Goal: Task Accomplishment & Management: Manage account settings

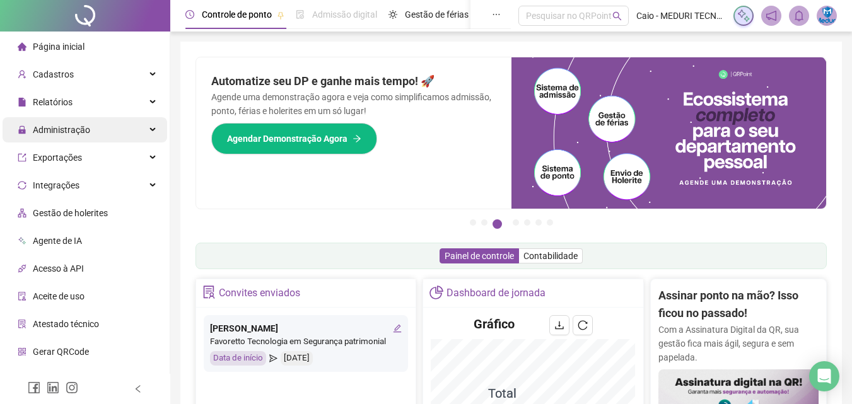
click at [63, 119] on span "Administração" at bounding box center [54, 129] width 73 height 25
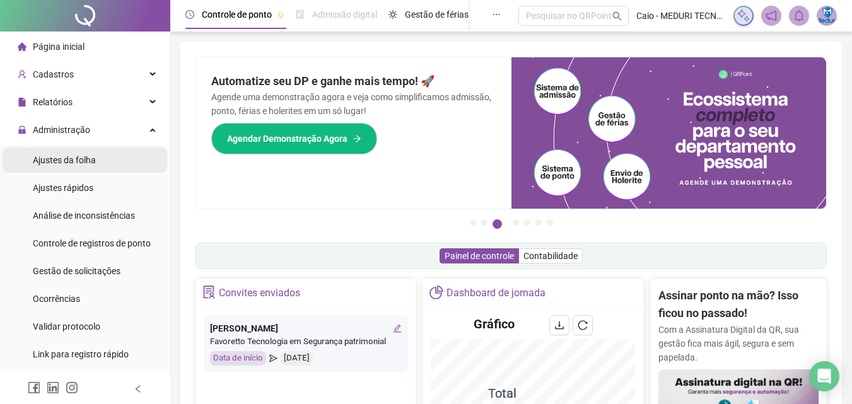
click at [78, 160] on span "Ajustes da folha" at bounding box center [64, 160] width 63 height 10
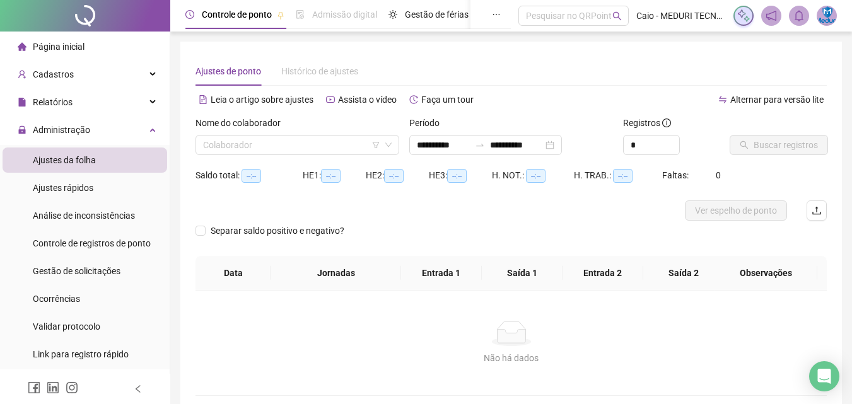
type input "**********"
click at [291, 140] on input "search" at bounding box center [291, 145] width 177 height 19
click at [97, 40] on li "Página inicial" at bounding box center [85, 46] width 165 height 25
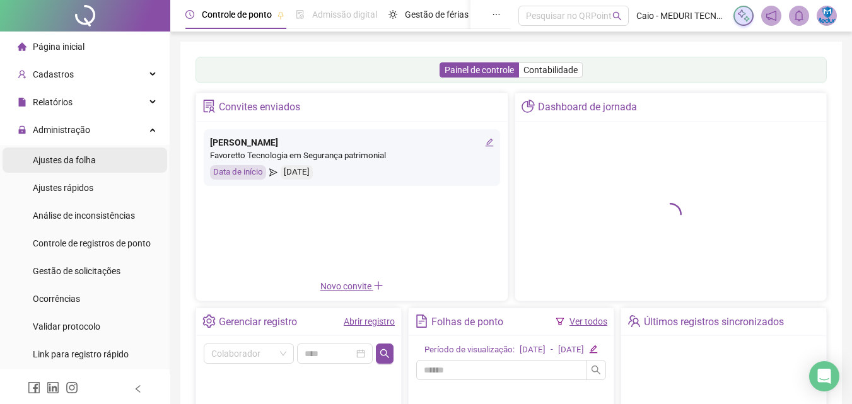
click at [83, 160] on span "Ajustes da folha" at bounding box center [64, 160] width 63 height 10
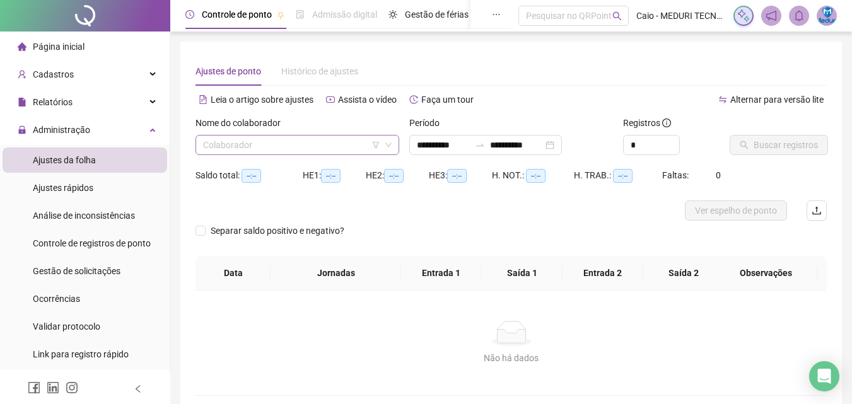
click at [337, 144] on input "search" at bounding box center [291, 145] width 177 height 19
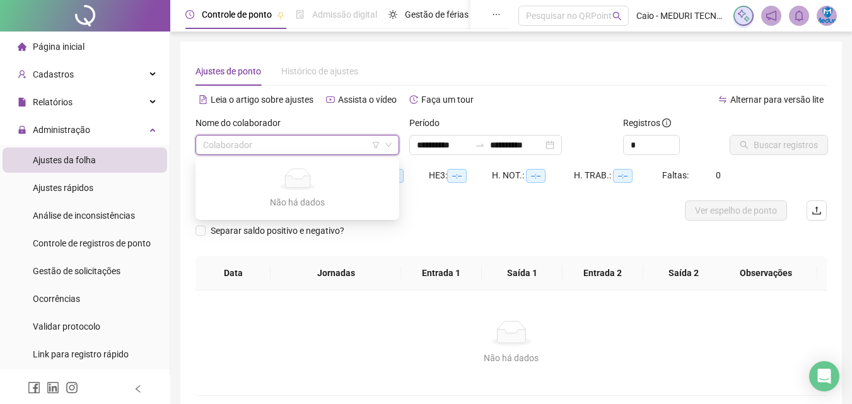
type input "**********"
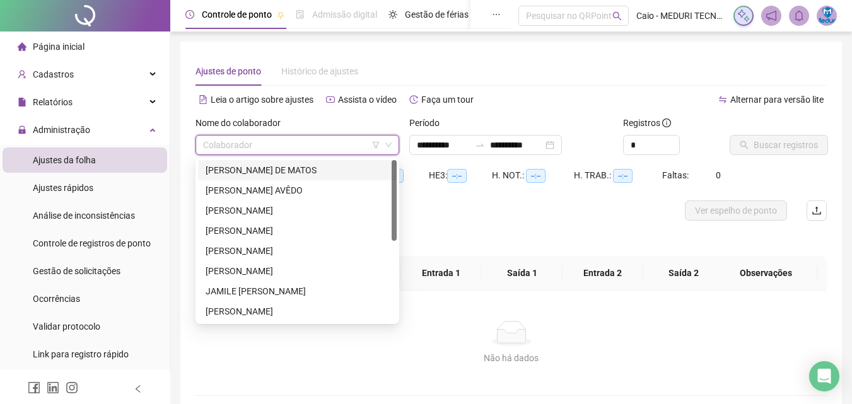
click at [301, 152] on input "search" at bounding box center [291, 145] width 177 height 19
click at [317, 168] on div "[PERSON_NAME] DE MATOS" at bounding box center [298, 170] width 184 height 14
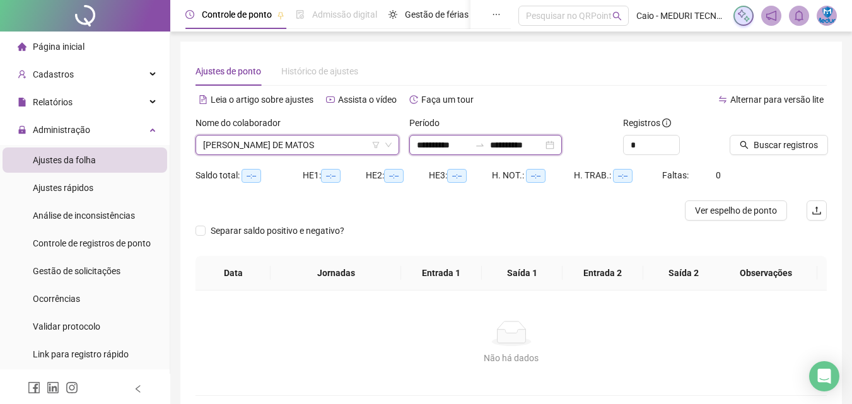
click at [431, 145] on input "**********" at bounding box center [443, 145] width 53 height 14
click at [435, 144] on input "**********" at bounding box center [443, 145] width 53 height 14
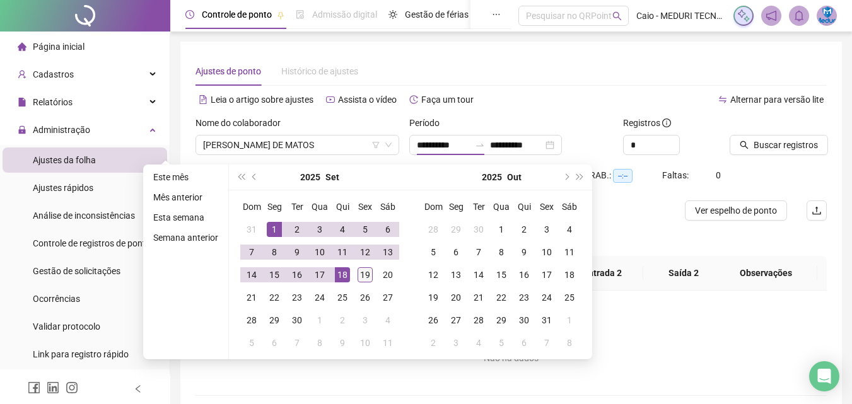
click at [365, 277] on div "19" at bounding box center [365, 274] width 15 height 15
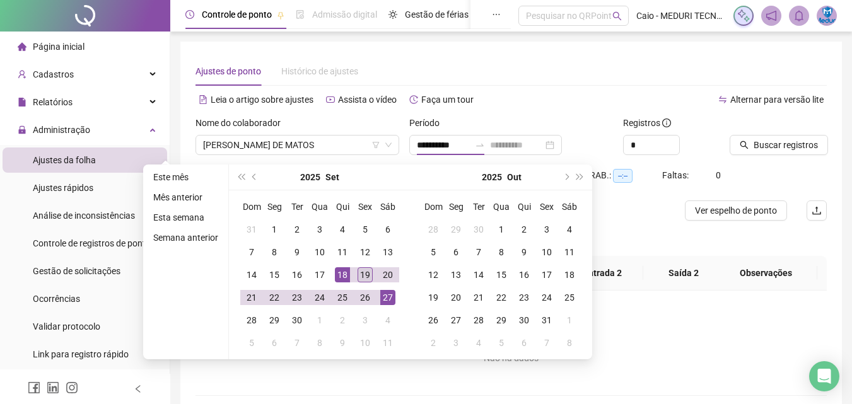
click at [365, 277] on div "19" at bounding box center [365, 274] width 15 height 15
type input "**********"
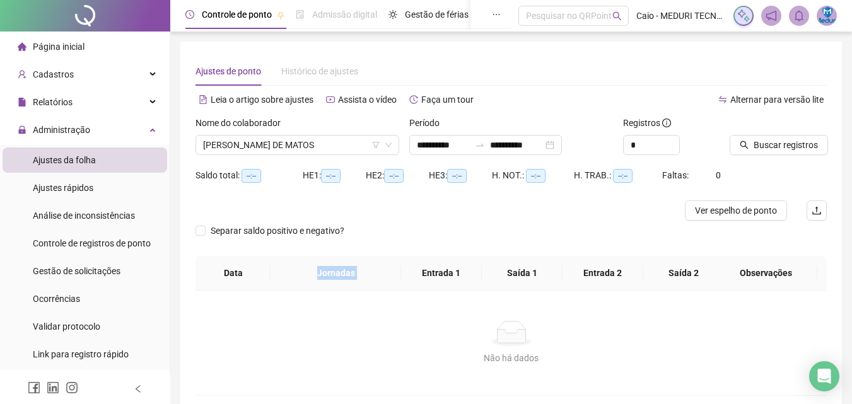
click at [365, 277] on th "Jornadas" at bounding box center [336, 273] width 130 height 35
click at [794, 133] on div at bounding box center [763, 125] width 66 height 19
click at [793, 137] on button "Buscar registros" at bounding box center [779, 145] width 98 height 20
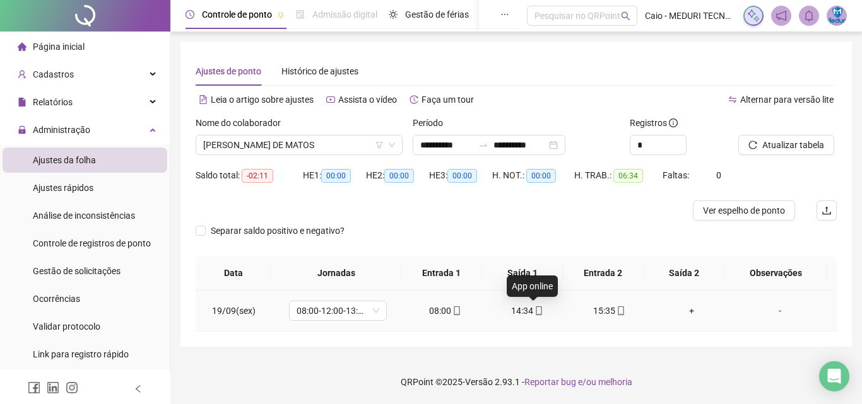
click at [534, 314] on icon "mobile" at bounding box center [538, 311] width 9 height 9
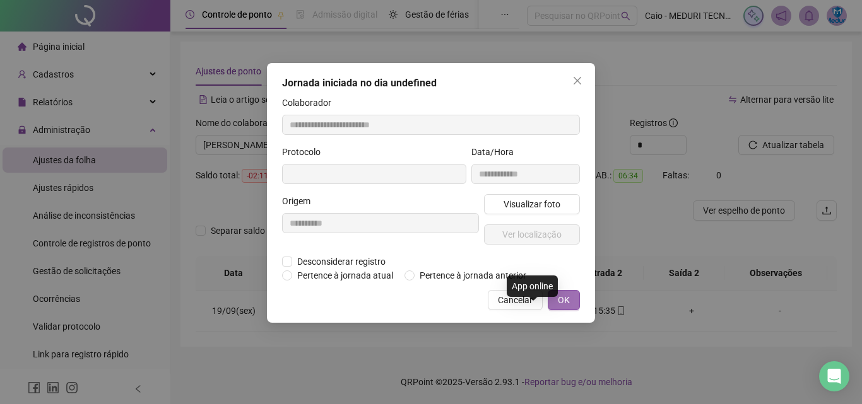
type input "**********"
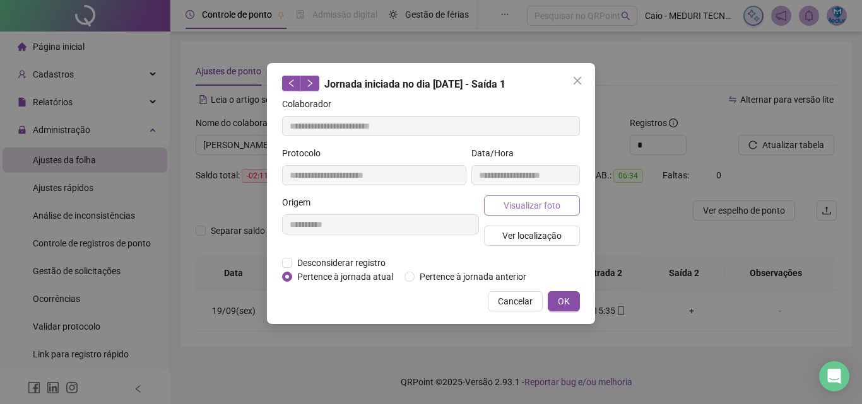
click at [548, 204] on span "Visualizar foto" at bounding box center [531, 206] width 57 height 14
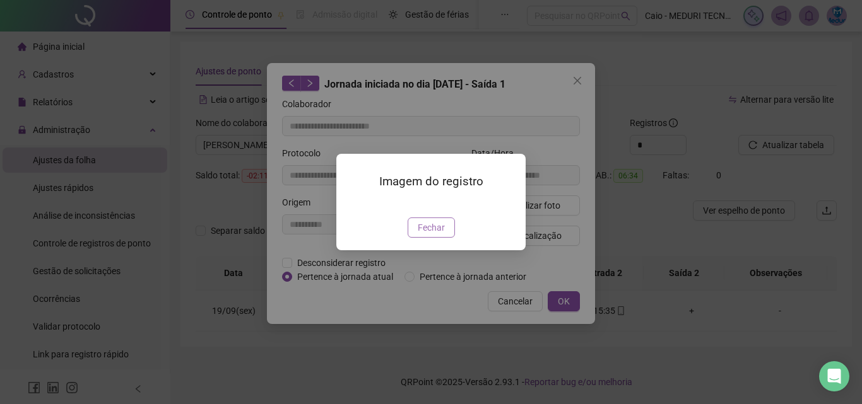
click at [443, 235] on span "Fechar" at bounding box center [431, 228] width 27 height 14
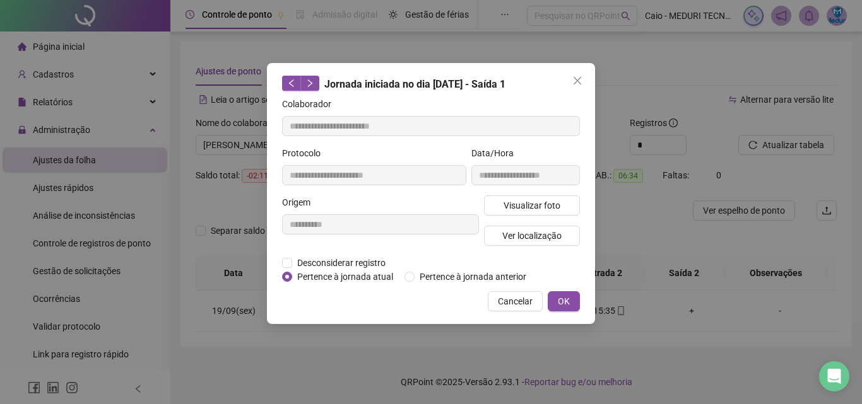
click at [560, 223] on div "Visualizar foto Ver localização" at bounding box center [531, 226] width 101 height 61
click at [557, 233] on span "Ver localização" at bounding box center [531, 236] width 59 height 14
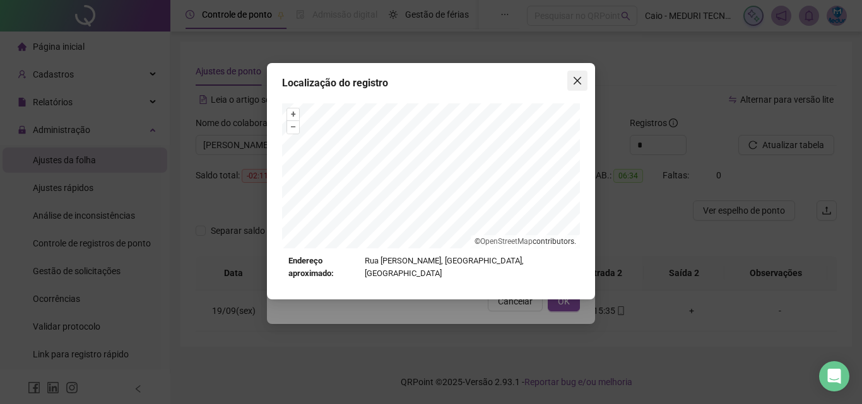
click at [586, 76] on span "Close" at bounding box center [577, 81] width 20 height 10
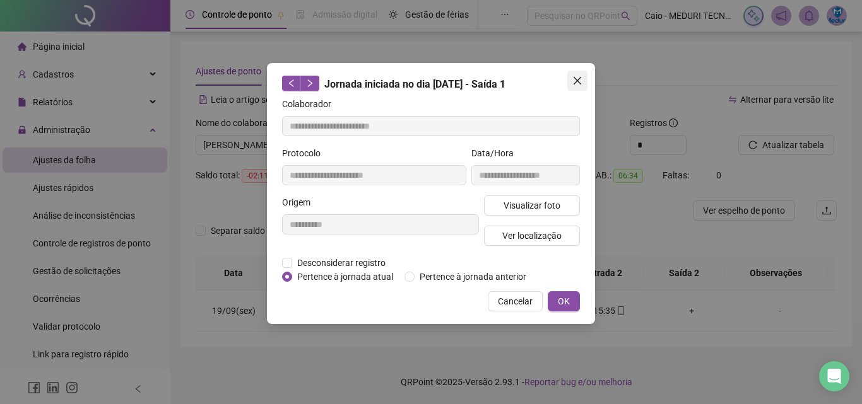
click at [582, 76] on icon "close" at bounding box center [577, 81] width 10 height 10
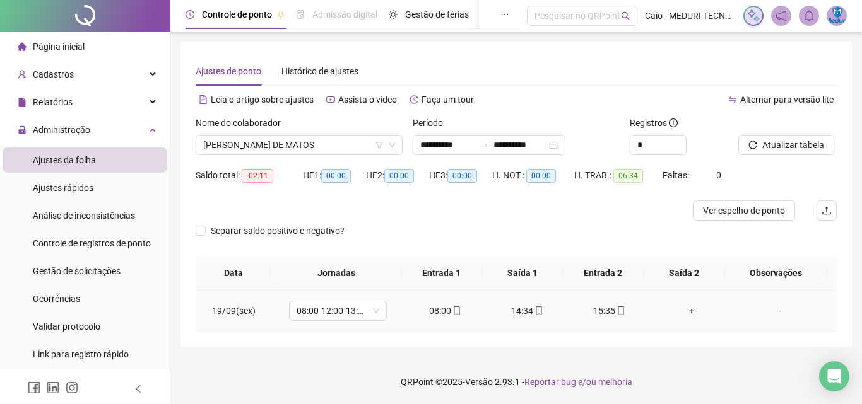
click at [622, 307] on div "15:35" at bounding box center [609, 311] width 62 height 14
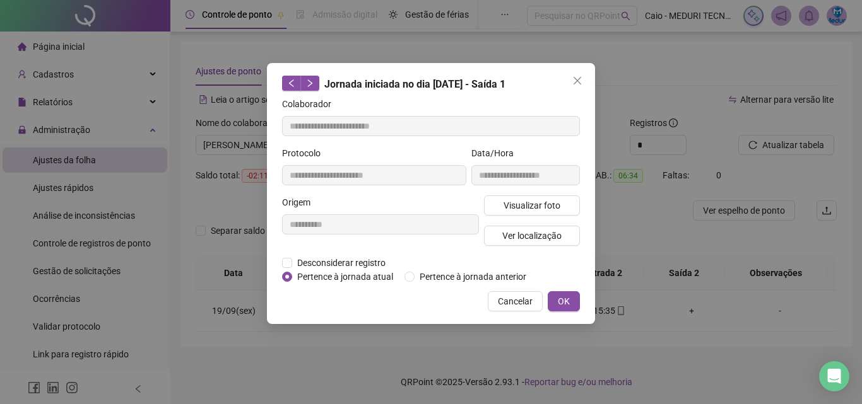
type input "**********"
click at [561, 202] on button "Visualizar foto" at bounding box center [532, 206] width 96 height 20
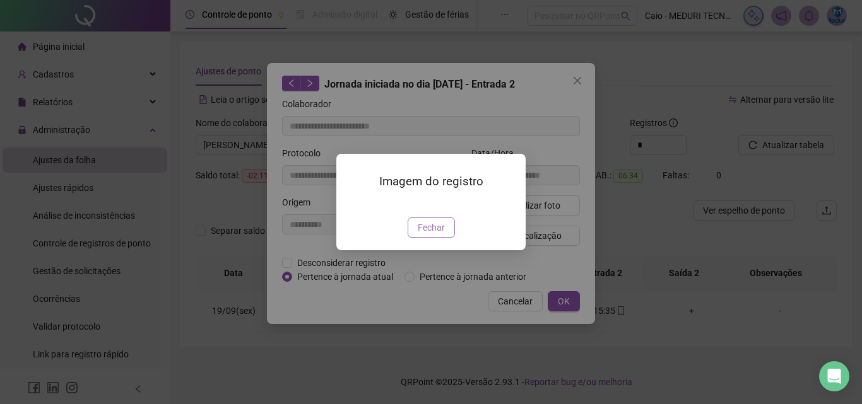
click at [441, 235] on span "Fechar" at bounding box center [431, 228] width 27 height 14
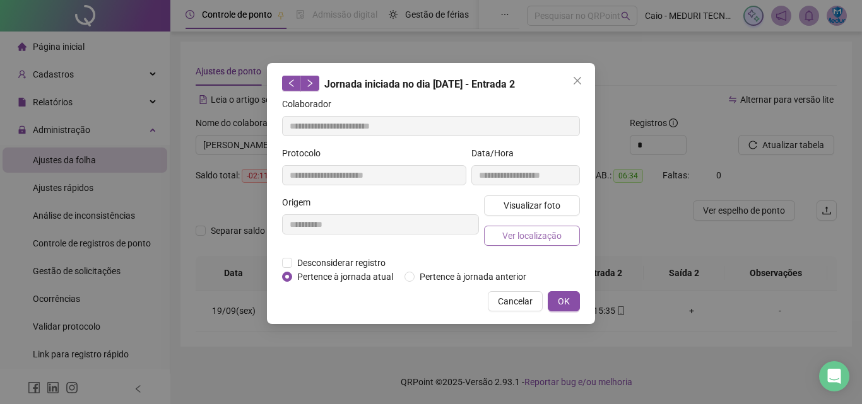
click at [542, 230] on span "Ver localização" at bounding box center [531, 236] width 59 height 14
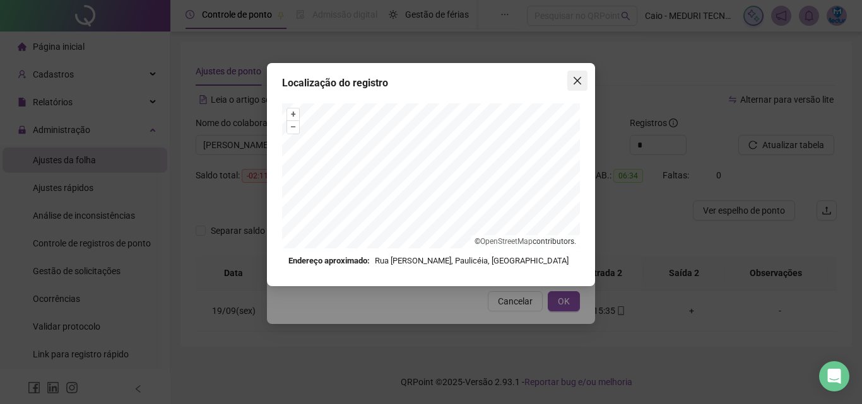
click at [578, 88] on button "Close" at bounding box center [577, 81] width 20 height 20
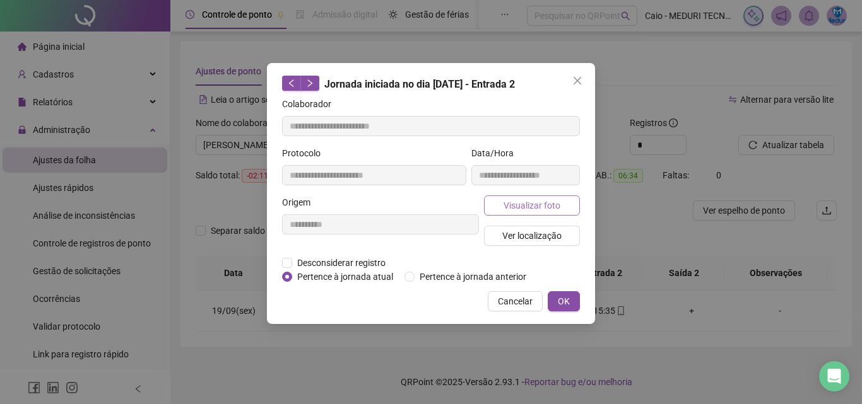
click at [515, 206] on span "Visualizar foto" at bounding box center [531, 206] width 57 height 14
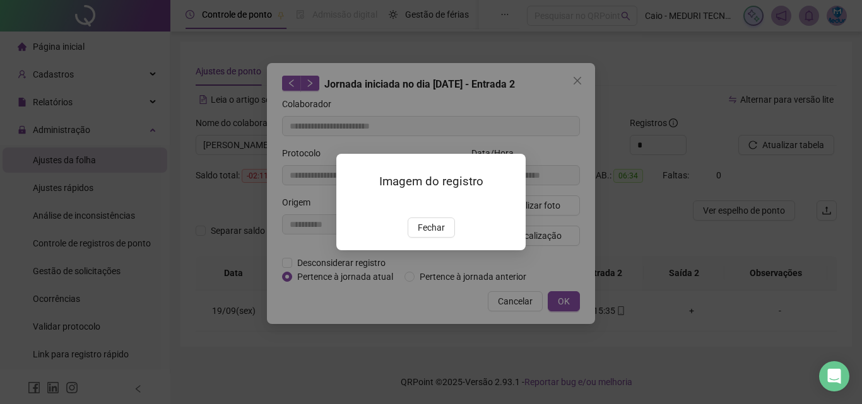
click at [351, 204] on img at bounding box center [351, 204] width 0 height 0
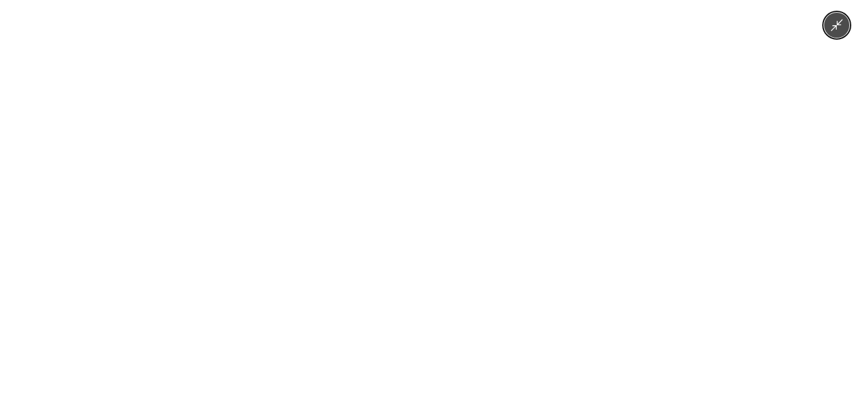
click at [486, 192] on img at bounding box center [430, 202] width 303 height 404
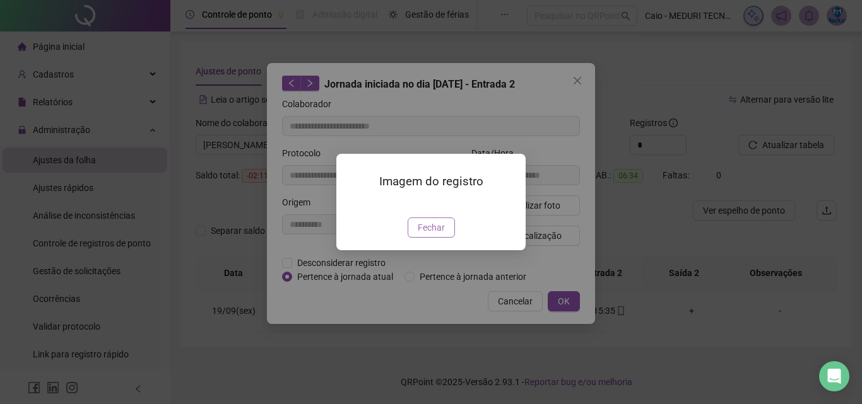
click at [447, 238] on button "Fechar" at bounding box center [430, 228] width 47 height 20
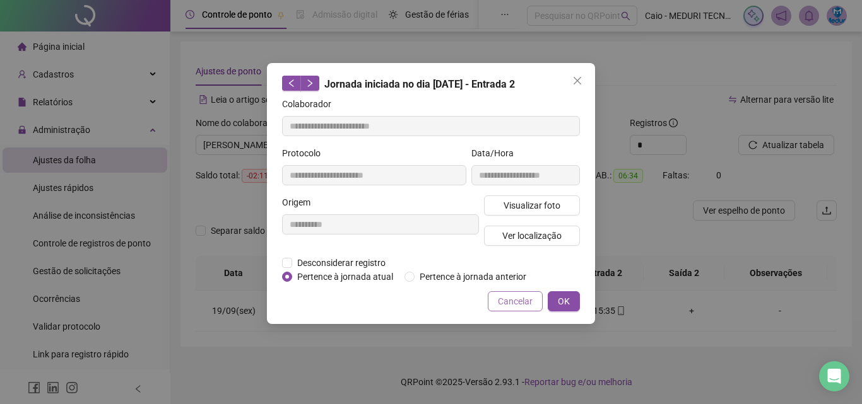
click at [511, 307] on span "Cancelar" at bounding box center [515, 302] width 35 height 14
